Goal: Check status: Check status

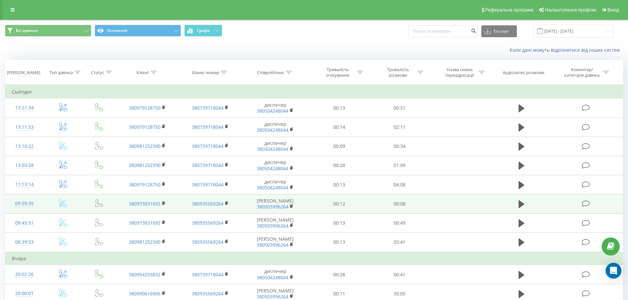
scroll to position [33, 0]
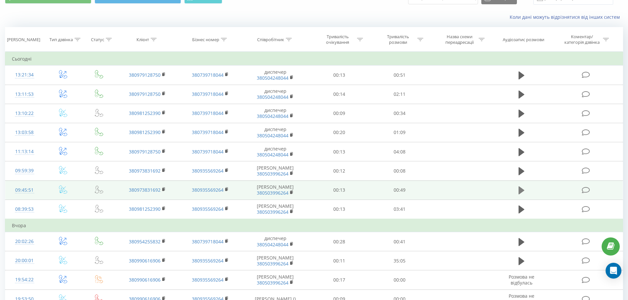
click at [523, 195] on icon at bounding box center [522, 191] width 6 height 8
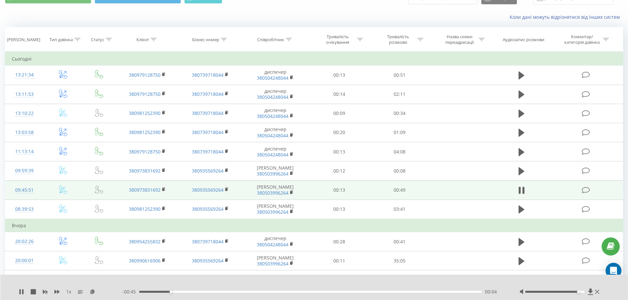
drag, startPoint x: 554, startPoint y: 291, endPoint x: 577, endPoint y: 290, distance: 22.8
click at [577, 290] on div at bounding box center [561, 292] width 82 height 7
drag, startPoint x: 579, startPoint y: 292, endPoint x: 585, endPoint y: 292, distance: 6.3
click at [585, 292] on div "Accessibility label" at bounding box center [584, 292] width 3 height 3
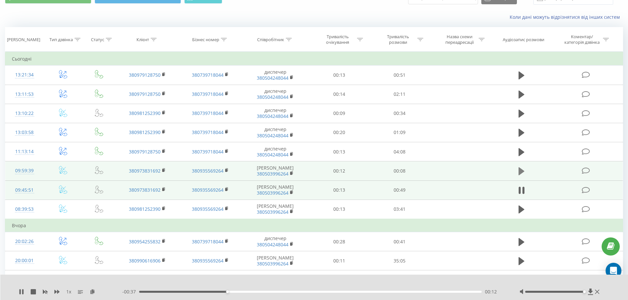
click at [522, 172] on icon at bounding box center [522, 171] width 6 height 8
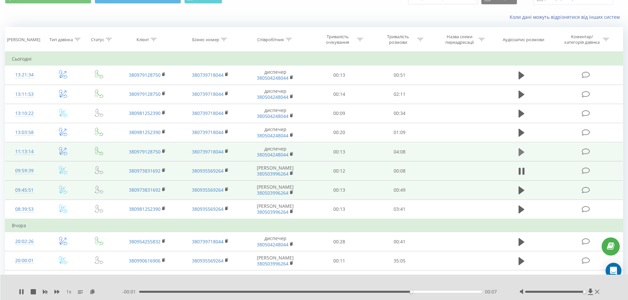
click at [522, 149] on icon at bounding box center [522, 152] width 6 height 9
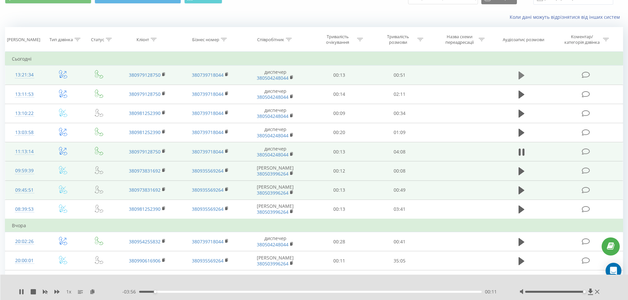
click at [520, 74] on icon at bounding box center [522, 76] width 6 height 8
